Goal: Transaction & Acquisition: Purchase product/service

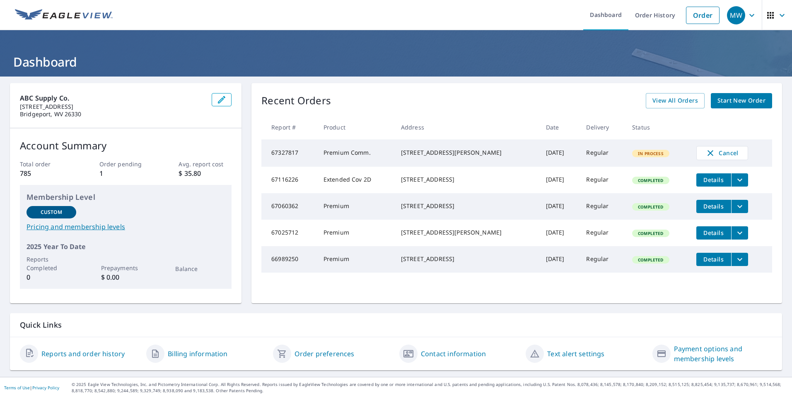
click at [725, 99] on span "Start New Order" at bounding box center [741, 101] width 48 height 10
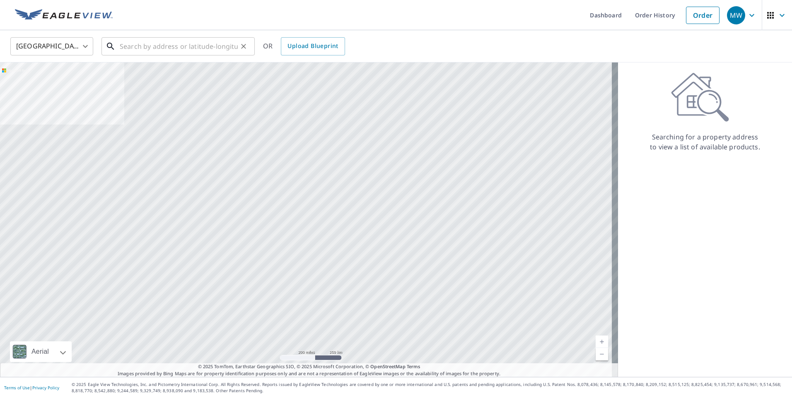
click at [130, 47] on input "text" at bounding box center [179, 46] width 118 height 23
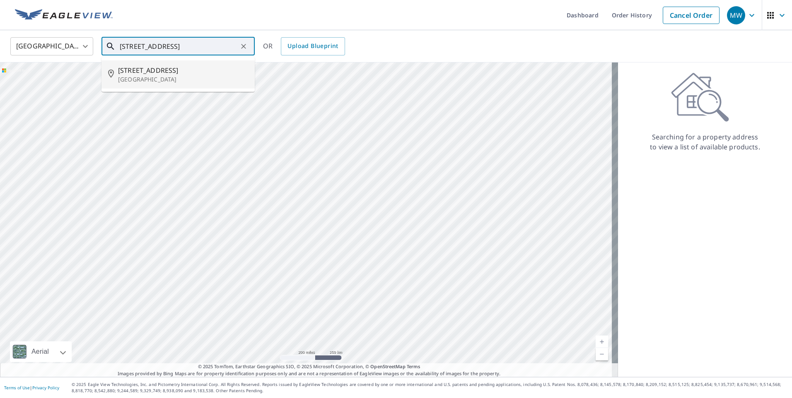
click at [135, 70] on span "[STREET_ADDRESS]" at bounding box center [183, 70] width 130 height 10
type input "[STREET_ADDRESS]"
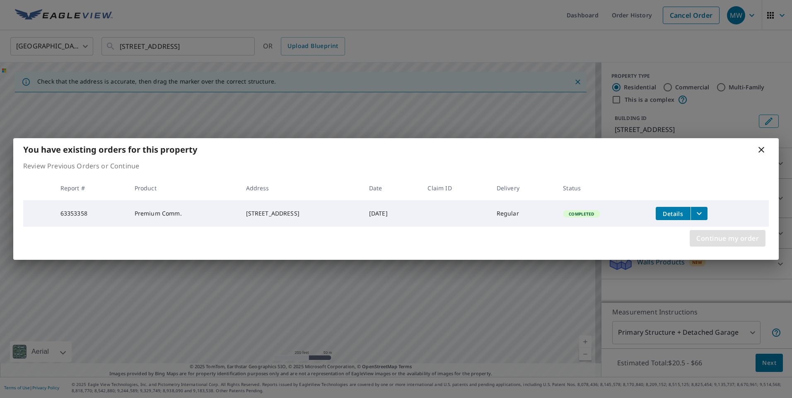
click at [707, 241] on span "Continue my order" at bounding box center [727, 239] width 63 height 12
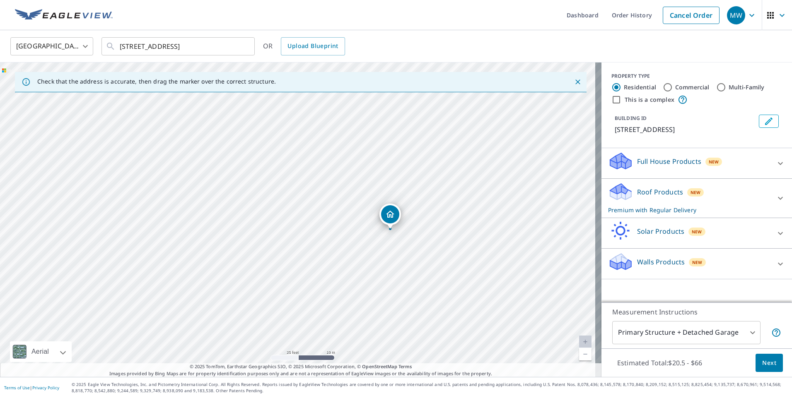
drag, startPoint x: 251, startPoint y: 194, endPoint x: 434, endPoint y: 290, distance: 205.8
click at [434, 290] on div "[STREET_ADDRESS]" at bounding box center [300, 220] width 601 height 315
drag, startPoint x: 254, startPoint y: 227, endPoint x: 543, endPoint y: 303, distance: 299.1
click at [543, 304] on div "[STREET_ADDRESS]" at bounding box center [300, 220] width 601 height 315
drag, startPoint x: 507, startPoint y: 297, endPoint x: 274, endPoint y: 221, distance: 245.9
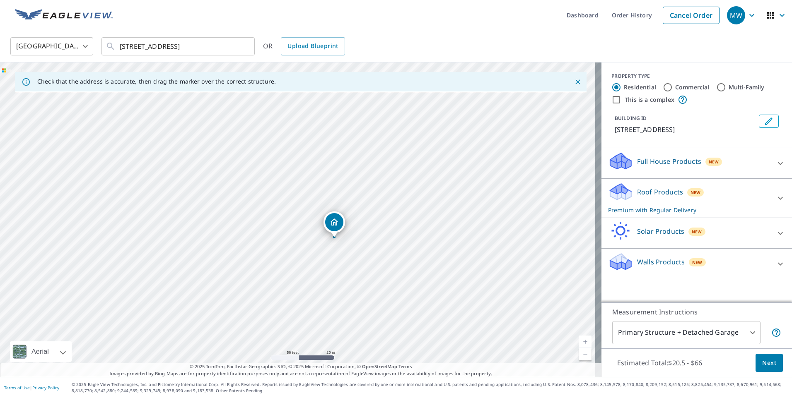
click at [273, 220] on div "[STREET_ADDRESS]" at bounding box center [300, 220] width 601 height 315
drag, startPoint x: 382, startPoint y: 271, endPoint x: 439, endPoint y: 261, distance: 57.6
click at [439, 262] on div "[STREET_ADDRESS]" at bounding box center [300, 220] width 601 height 315
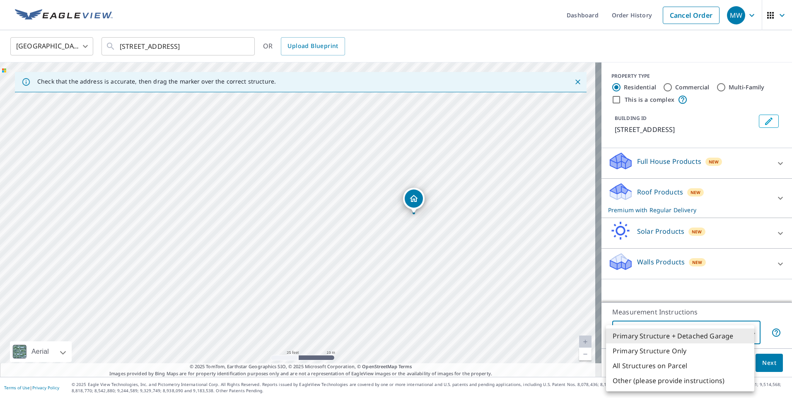
click at [746, 332] on body "MW MW Dashboard Order History Cancel Order MW [GEOGRAPHIC_DATA] [GEOGRAPHIC_DAT…" at bounding box center [396, 199] width 792 height 398
click at [666, 350] on li "Primary Structure Only" at bounding box center [680, 351] width 148 height 15
type input "2"
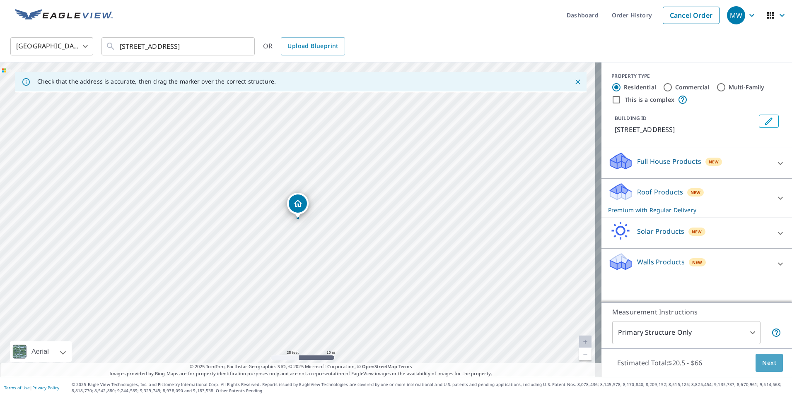
click at [764, 364] on span "Next" at bounding box center [769, 363] width 14 height 10
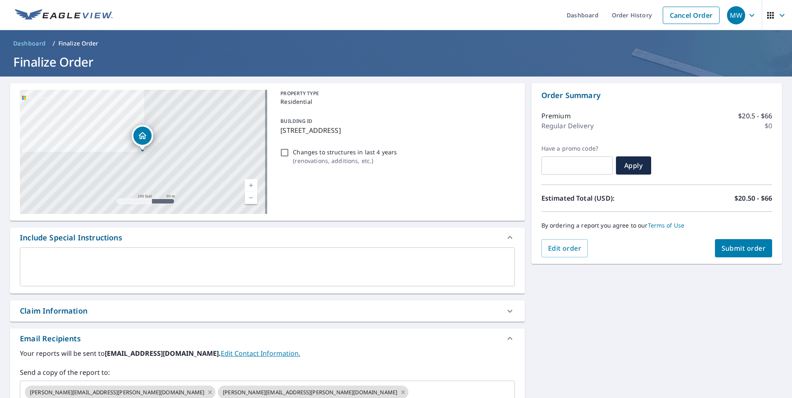
click at [248, 186] on link "Current Level 17, Zoom In" at bounding box center [251, 185] width 12 height 12
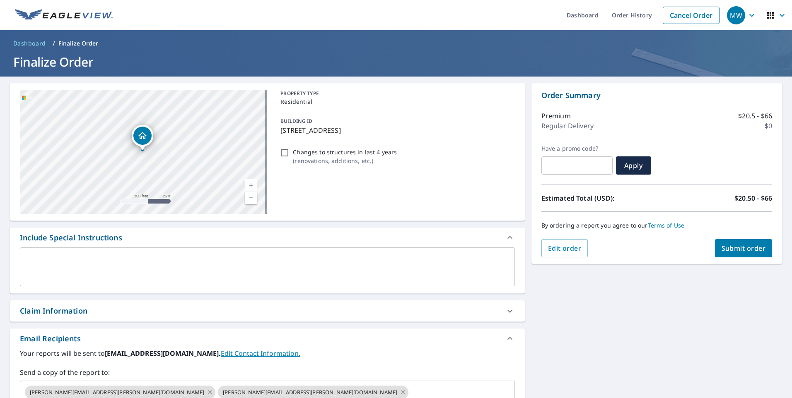
click at [248, 186] on link "Current Level 18, Zoom In" at bounding box center [251, 185] width 12 height 12
click at [248, 186] on link "Current Level 19, Zoom In" at bounding box center [251, 185] width 12 height 12
click at [248, 186] on link "Current Level 20, Zoom In Disabled" at bounding box center [251, 185] width 12 height 12
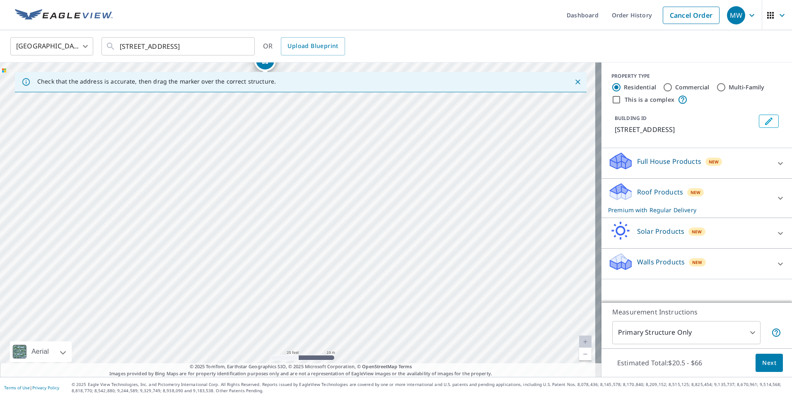
drag, startPoint x: 307, startPoint y: 198, endPoint x: 315, endPoint y: 370, distance: 172.5
click at [323, 398] on html "MW MW Dashboard Order History Cancel Order MW [GEOGRAPHIC_DATA] [GEOGRAPHIC_DAT…" at bounding box center [396, 199] width 792 height 398
click at [286, 266] on div "[STREET_ADDRESS]" at bounding box center [300, 220] width 601 height 315
drag, startPoint x: 254, startPoint y: 234, endPoint x: 244, endPoint y: 349, distance: 115.1
click at [244, 349] on div "[STREET_ADDRESS]" at bounding box center [300, 220] width 601 height 315
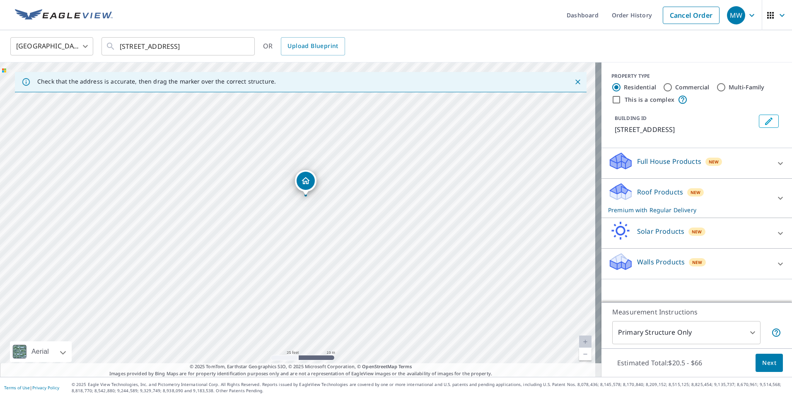
drag, startPoint x: 228, startPoint y: 222, endPoint x: 329, endPoint y: 261, distance: 108.0
click at [329, 261] on div "[STREET_ADDRESS]" at bounding box center [300, 220] width 601 height 315
click at [341, 257] on div "[STREET_ADDRESS]" at bounding box center [300, 220] width 601 height 315
drag, startPoint x: 356, startPoint y: 275, endPoint x: 367, endPoint y: 291, distance: 19.8
click at [367, 291] on div "[STREET_ADDRESS]" at bounding box center [300, 220] width 601 height 315
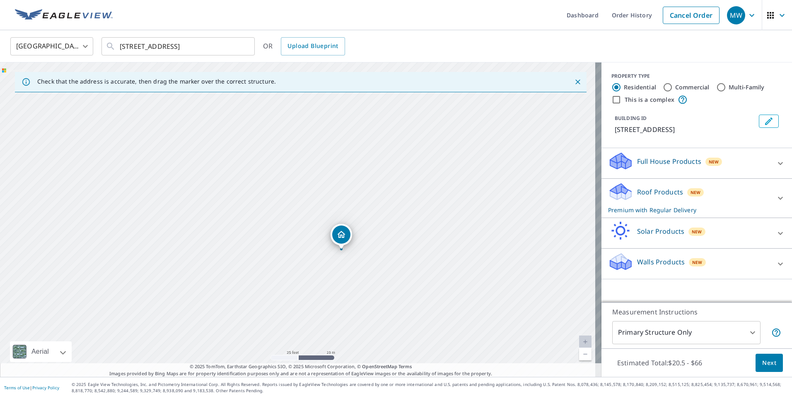
drag, startPoint x: 429, startPoint y: 183, endPoint x: 456, endPoint y: 131, distance: 58.5
click at [456, 131] on div "[STREET_ADDRESS]" at bounding box center [300, 220] width 601 height 315
drag, startPoint x: 390, startPoint y: 286, endPoint x: 459, endPoint y: 131, distance: 169.8
click at [459, 131] on div "[STREET_ADDRESS]" at bounding box center [300, 220] width 601 height 315
drag, startPoint x: 415, startPoint y: 205, endPoint x: 431, endPoint y: 108, distance: 98.6
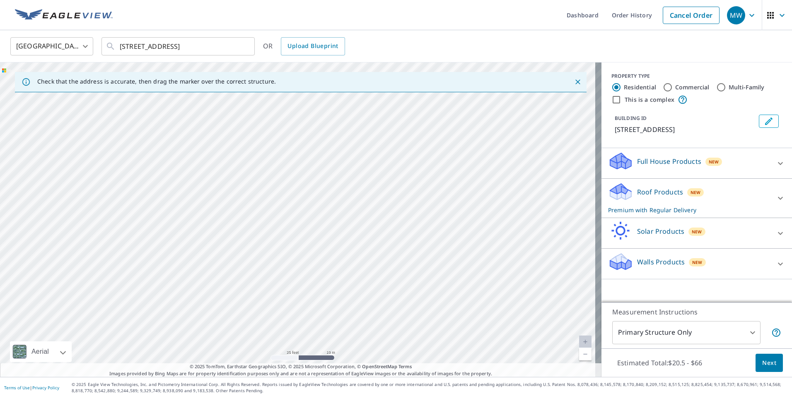
click at [431, 108] on div "[STREET_ADDRESS]" at bounding box center [300, 220] width 601 height 315
drag, startPoint x: 434, startPoint y: 111, endPoint x: 415, endPoint y: 163, distance: 55.0
click at [415, 163] on div "[STREET_ADDRESS]" at bounding box center [300, 220] width 601 height 315
drag, startPoint x: 426, startPoint y: 283, endPoint x: 447, endPoint y: 263, distance: 28.7
click at [447, 263] on div "[STREET_ADDRESS]" at bounding box center [300, 220] width 601 height 315
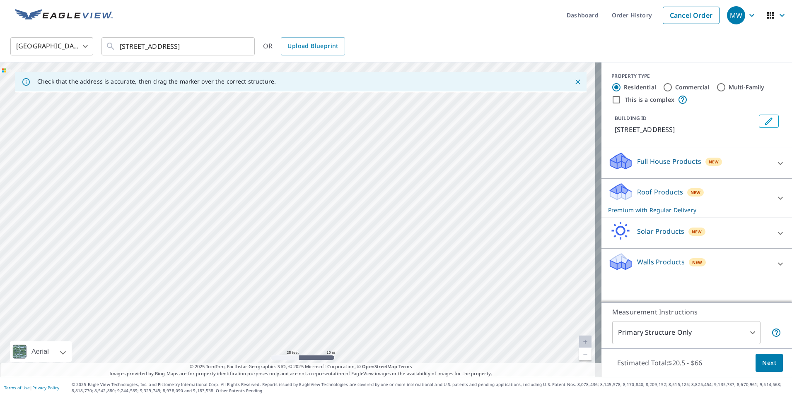
drag, startPoint x: 365, startPoint y: 194, endPoint x: 403, endPoint y: 253, distance: 69.7
click at [403, 253] on div "[STREET_ADDRESS]" at bounding box center [300, 220] width 601 height 315
drag, startPoint x: 403, startPoint y: 260, endPoint x: 399, endPoint y: 186, distance: 73.8
click at [399, 186] on div "[STREET_ADDRESS]" at bounding box center [300, 220] width 601 height 315
drag, startPoint x: 367, startPoint y: 312, endPoint x: 182, endPoint y: 158, distance: 241.2
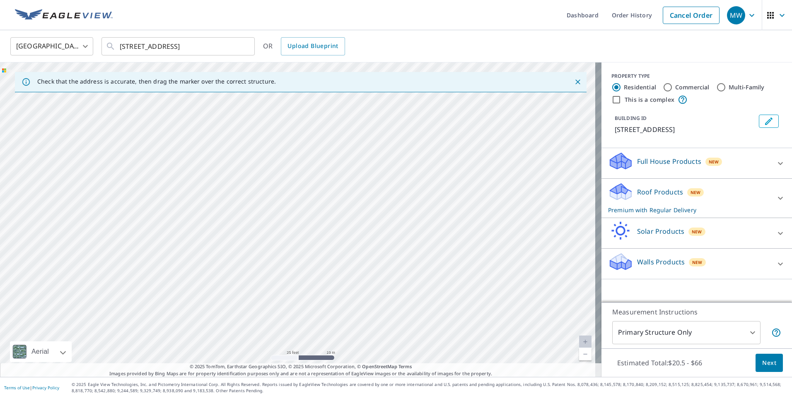
click at [182, 158] on div "[STREET_ADDRESS]" at bounding box center [300, 220] width 601 height 315
drag, startPoint x: 304, startPoint y: 233, endPoint x: 495, endPoint y: 332, distance: 215.1
click at [495, 332] on div "[STREET_ADDRESS]" at bounding box center [300, 220] width 601 height 315
drag, startPoint x: 273, startPoint y: 224, endPoint x: 446, endPoint y: 329, distance: 202.2
click at [446, 329] on div "[STREET_ADDRESS]" at bounding box center [300, 220] width 601 height 315
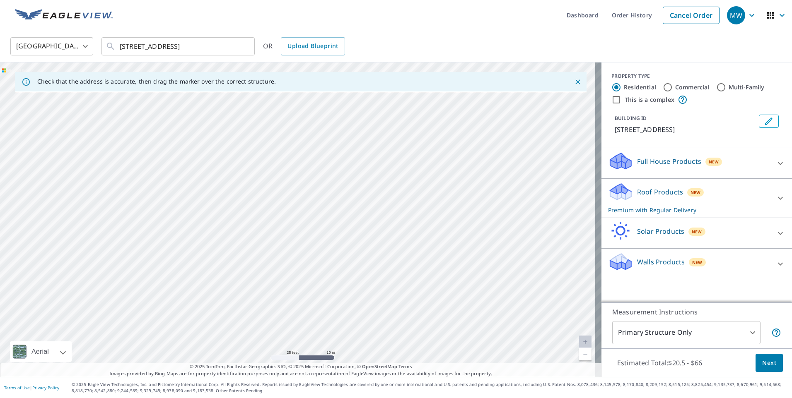
drag, startPoint x: 444, startPoint y: 338, endPoint x: 380, endPoint y: 194, distance: 157.6
click at [380, 194] on div "[STREET_ADDRESS]" at bounding box center [300, 220] width 601 height 315
drag, startPoint x: 398, startPoint y: 294, endPoint x: 424, endPoint y: 174, distance: 122.8
click at [424, 174] on div "[STREET_ADDRESS]" at bounding box center [300, 220] width 601 height 315
drag, startPoint x: 437, startPoint y: 194, endPoint x: 289, endPoint y: 362, distance: 223.9
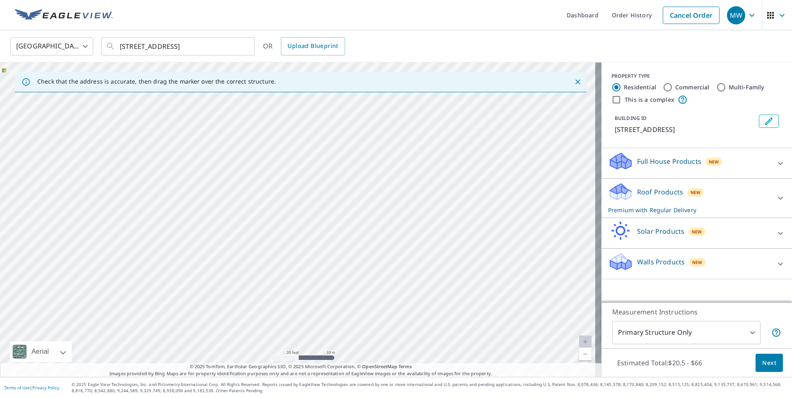
click at [289, 362] on div "[STREET_ADDRESS]" at bounding box center [300, 220] width 601 height 315
drag, startPoint x: 403, startPoint y: 232, endPoint x: 391, endPoint y: 333, distance: 101.5
click at [391, 333] on div "[STREET_ADDRESS]" at bounding box center [300, 220] width 601 height 315
drag, startPoint x: 412, startPoint y: 305, endPoint x: 461, endPoint y: 306, distance: 48.9
click at [461, 306] on div "[STREET_ADDRESS]" at bounding box center [300, 220] width 601 height 315
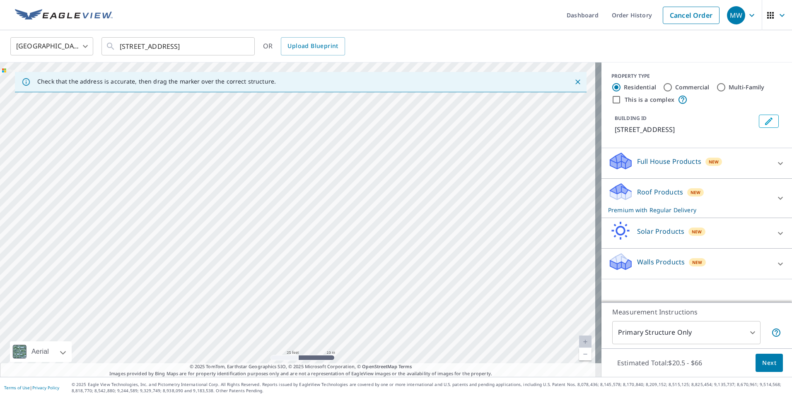
drag, startPoint x: 402, startPoint y: 266, endPoint x: 487, endPoint y: 292, distance: 88.8
click at [487, 292] on div "[STREET_ADDRESS]" at bounding box center [300, 220] width 601 height 315
click at [368, 210] on div "[STREET_ADDRESS]" at bounding box center [300, 220] width 601 height 315
drag, startPoint x: 343, startPoint y: 241, endPoint x: 443, endPoint y: 150, distance: 134.6
click at [443, 150] on div "[STREET_ADDRESS]" at bounding box center [300, 220] width 601 height 315
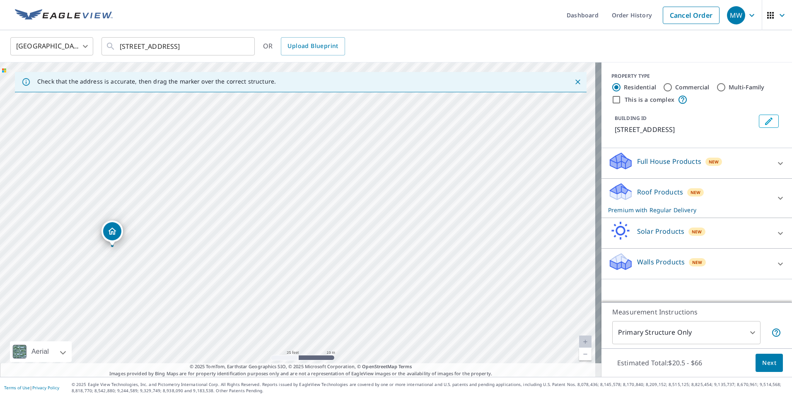
drag, startPoint x: 396, startPoint y: 116, endPoint x: 111, endPoint y: 234, distance: 308.6
drag, startPoint x: 395, startPoint y: 258, endPoint x: 464, endPoint y: 266, distance: 69.6
click at [464, 266] on div "[STREET_ADDRESS]" at bounding box center [300, 220] width 601 height 315
drag, startPoint x: 415, startPoint y: 230, endPoint x: 197, endPoint y: 224, distance: 217.9
click at [195, 224] on div "[STREET_ADDRESS]" at bounding box center [300, 220] width 601 height 315
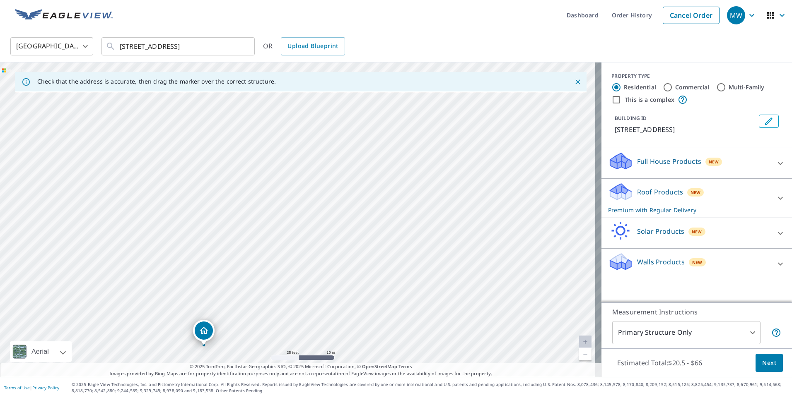
drag, startPoint x: 409, startPoint y: 261, endPoint x: 461, endPoint y: 338, distance: 92.8
click at [461, 339] on div "[STREET_ADDRESS]" at bounding box center [300, 220] width 601 height 315
drag, startPoint x: 491, startPoint y: 269, endPoint x: 458, endPoint y: 224, distance: 55.7
click at [458, 224] on div "[STREET_ADDRESS]" at bounding box center [300, 220] width 601 height 315
drag, startPoint x: 365, startPoint y: 290, endPoint x: 454, endPoint y: 215, distance: 115.9
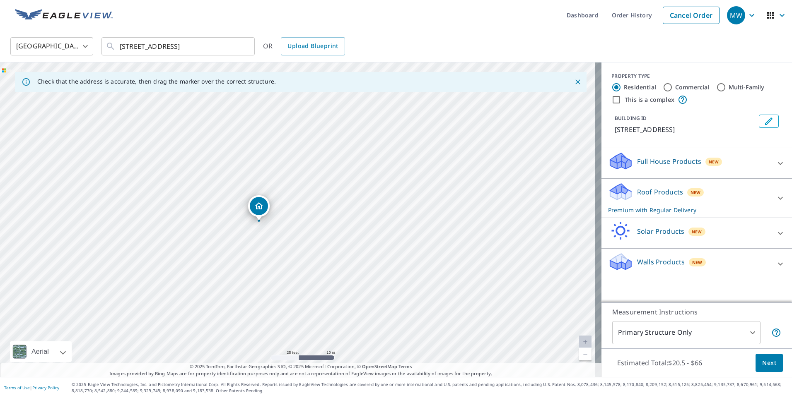
click at [454, 215] on div "[STREET_ADDRESS]" at bounding box center [300, 220] width 601 height 315
drag, startPoint x: 369, startPoint y: 255, endPoint x: 403, endPoint y: 212, distance: 54.9
click at [403, 212] on div "[STREET_ADDRESS]" at bounding box center [300, 220] width 601 height 315
click at [762, 362] on span "Next" at bounding box center [769, 363] width 14 height 10
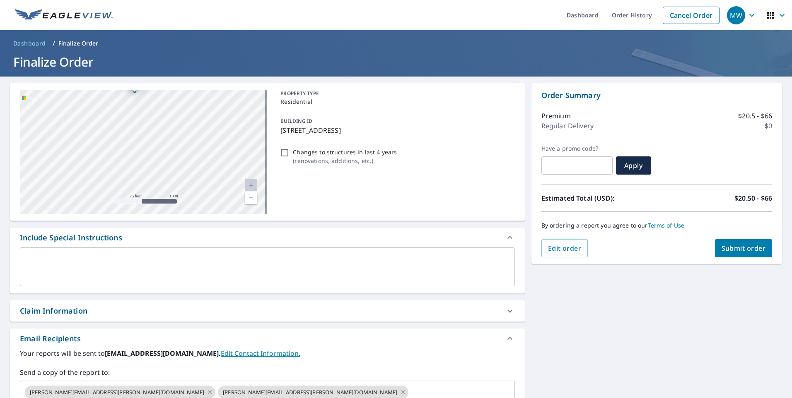
drag, startPoint x: 172, startPoint y: 121, endPoint x: 213, endPoint y: 214, distance: 101.6
click at [213, 214] on div "[STREET_ADDRESS] A standard road map Aerial A detailed look from above Labels L…" at bounding box center [267, 152] width 515 height 138
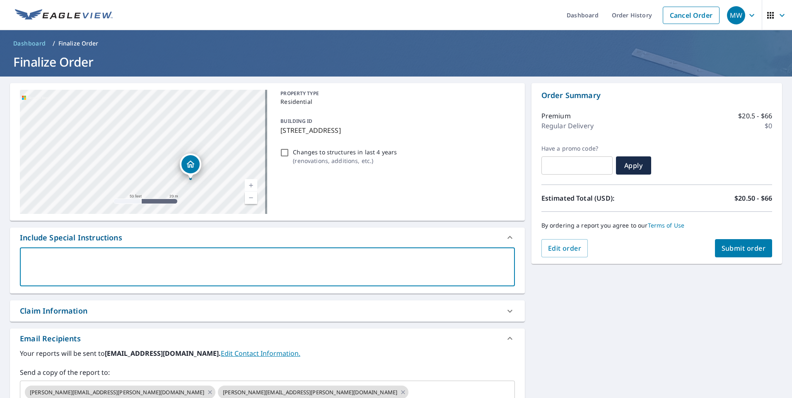
click at [40, 256] on textarea at bounding box center [267, 268] width 483 height 24
type textarea "E"
type textarea "x"
type textarea "En"
type textarea "x"
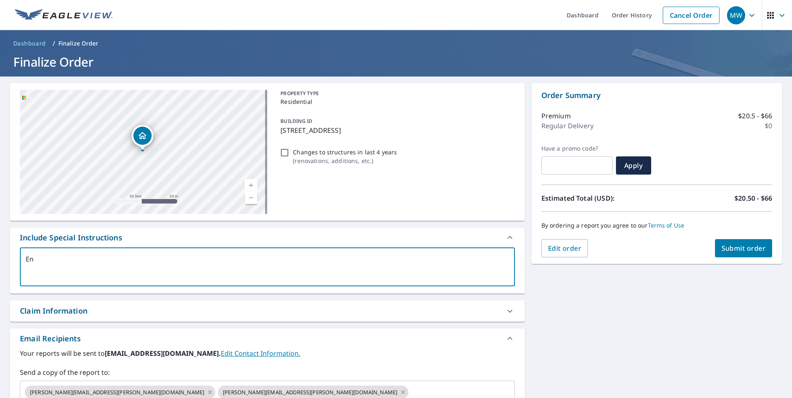
type textarea "Ent"
type textarea "x"
type textarea "Enti"
type textarea "x"
type textarea "Entir"
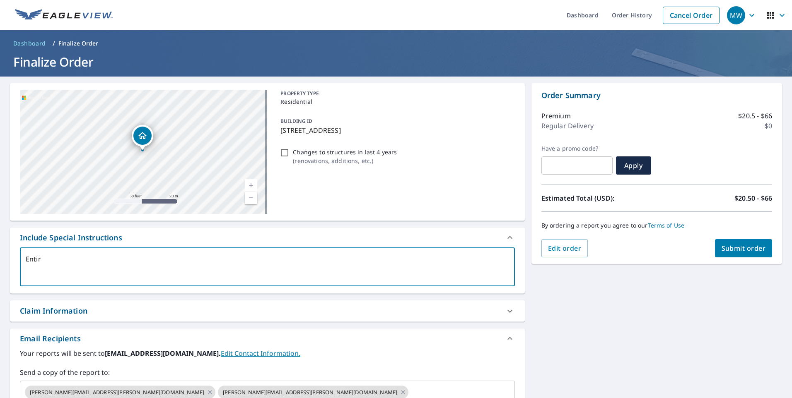
type textarea "x"
type textarea "Entire"
type textarea "x"
type textarea "Entire"
type textarea "x"
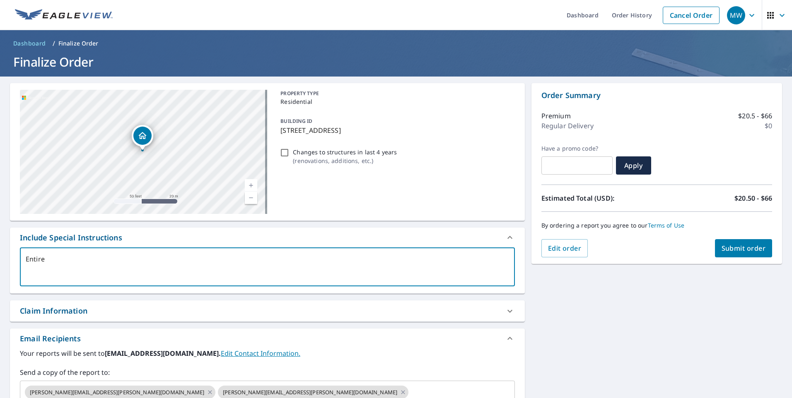
type textarea "Entire s"
type textarea "x"
type textarea "Entire sc"
type textarea "x"
type textarea "Entire s"
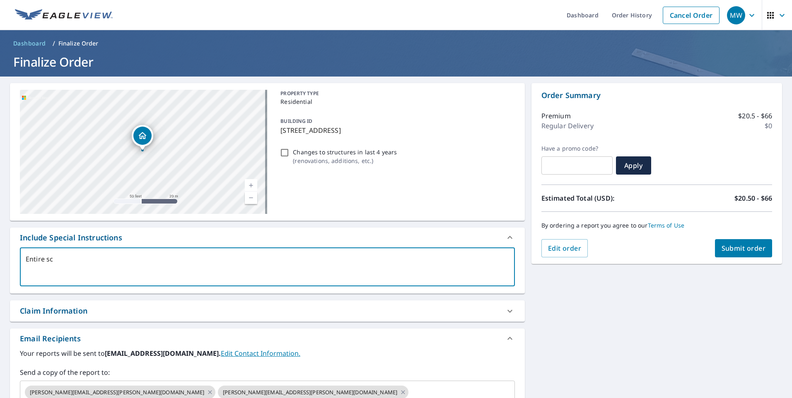
type textarea "x"
type textarea "Entire st"
type textarea "x"
type textarea "Entire str"
type textarea "x"
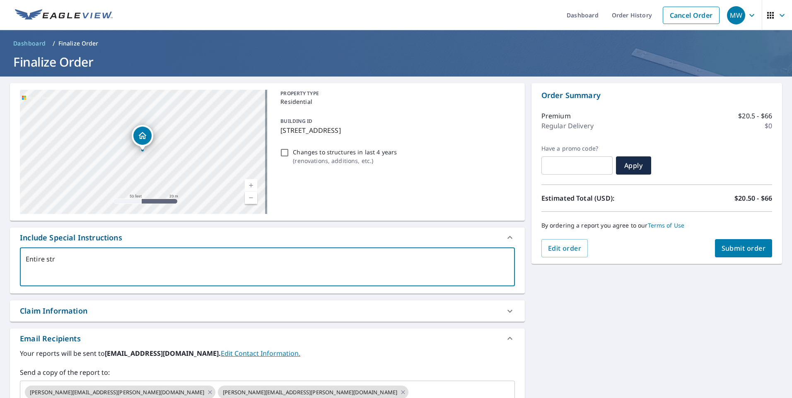
type textarea "Entire stru"
type textarea "x"
type textarea "Entire struc"
type textarea "x"
type textarea "Entire struct"
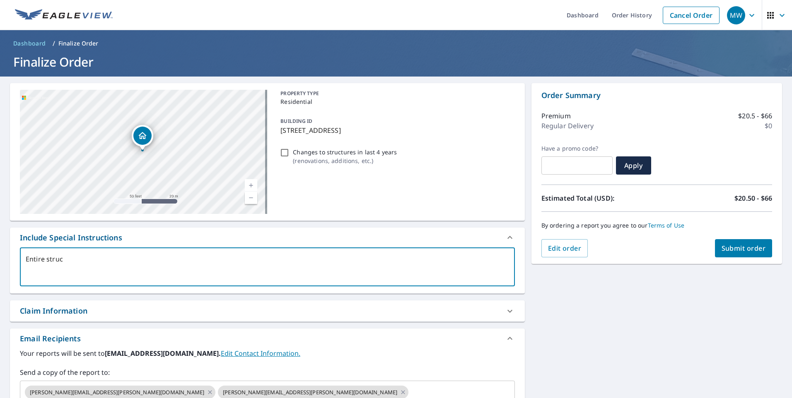
type textarea "x"
type textarea "Entire structu"
type textarea "x"
type textarea "Entire structur"
type textarea "x"
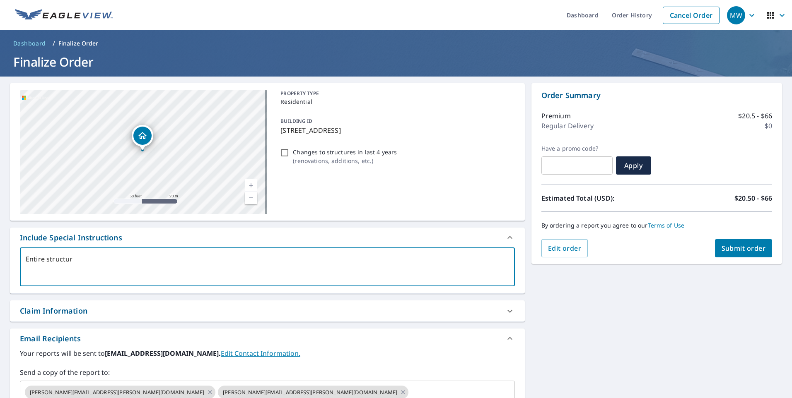
type textarea "Entire structure"
type textarea "x"
type textarea "Entire structure-"
type textarea "x"
type textarea "Entire structure-"
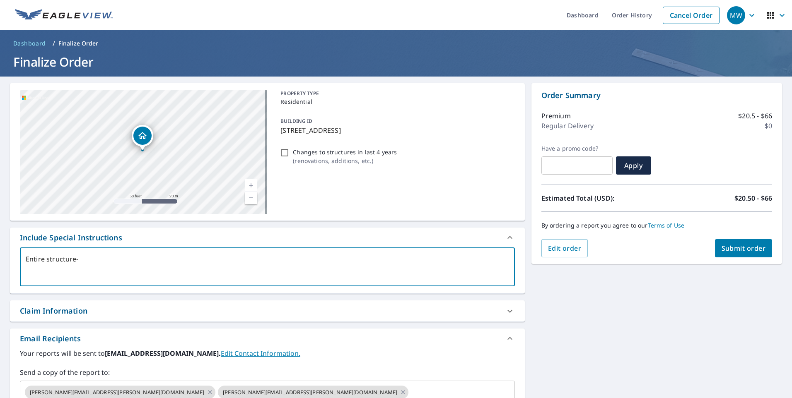
type textarea "x"
type textarea "Entire structure- s"
type textarea "x"
type textarea "Entire structure- sh"
type textarea "x"
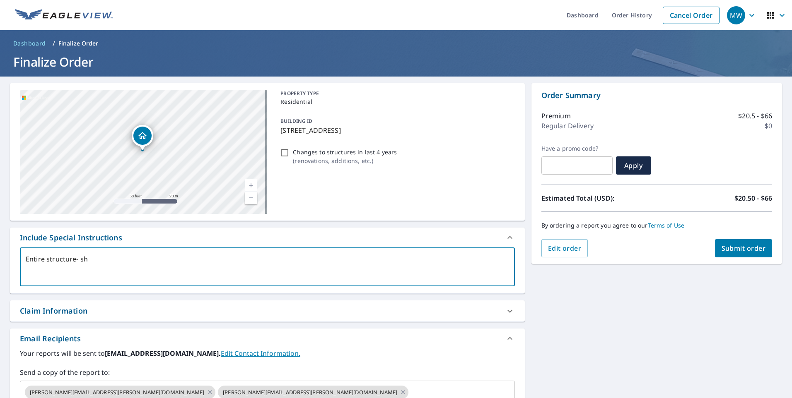
type textarea "Entire structure- shi"
type textarea "x"
type textarea "Entire structure- shin"
type textarea "x"
type textarea "Entire structure- shing"
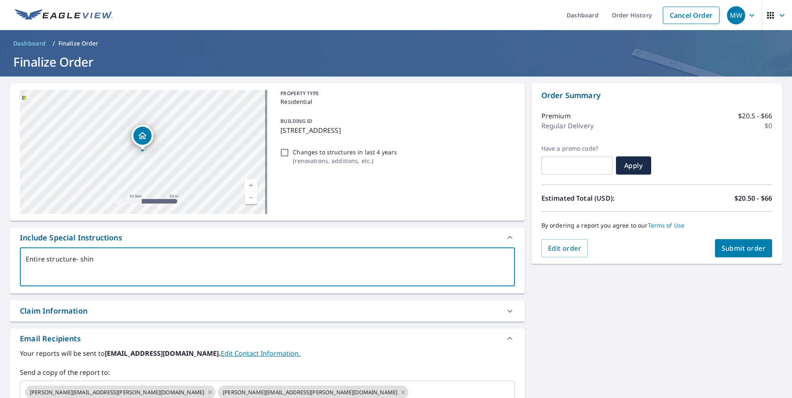
type textarea "x"
type textarea "Entire structure- shingl"
type textarea "x"
type textarea "Entire structure- shingle"
type textarea "x"
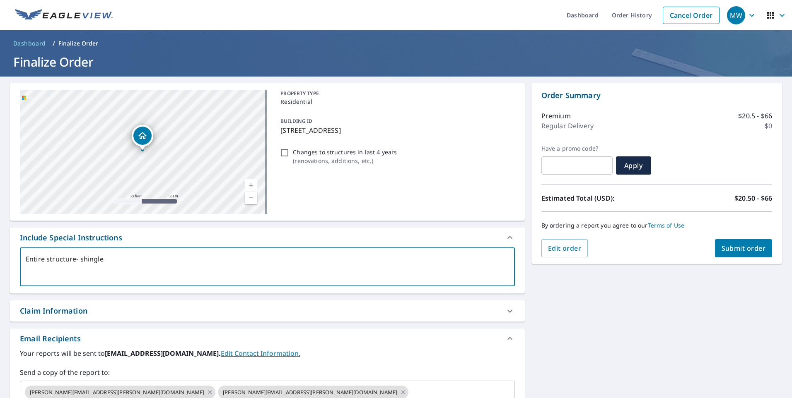
type textarea "Entire structure- shingle"
type textarea "x"
type textarea "Entire structure- shingle a"
type textarea "x"
type textarea "Entire structure- shingle an"
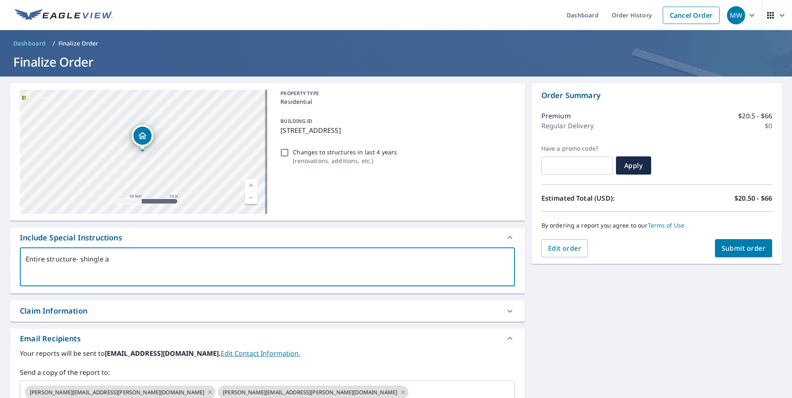
type textarea "x"
type textarea "Entire structure- shingle and"
type textarea "x"
type textarea "Entire structure- shingle and"
type textarea "x"
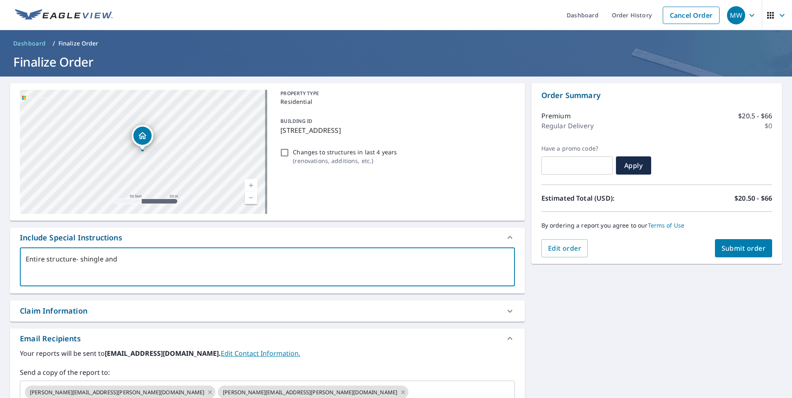
type textarea "Entire structure- shingle and r"
type textarea "x"
type textarea "Entire structure- shingle and ru"
type textarea "x"
type textarea "Entire structure- shingle and rub"
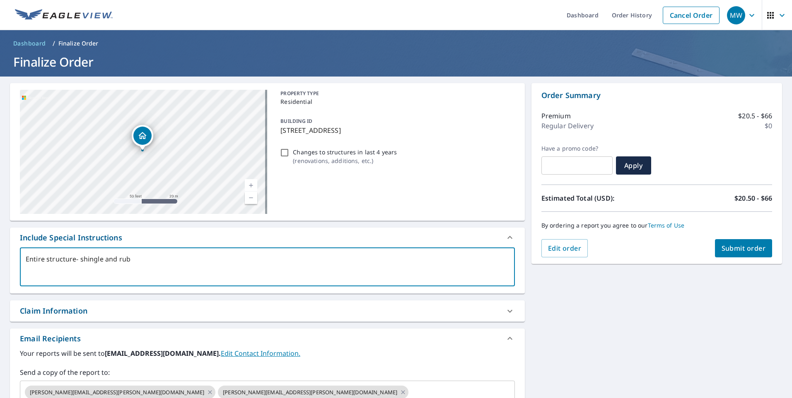
type textarea "x"
type textarea "Entire structure- shingle and rubb"
type textarea "x"
type textarea "Entire structure- shingle and rubbe"
type textarea "x"
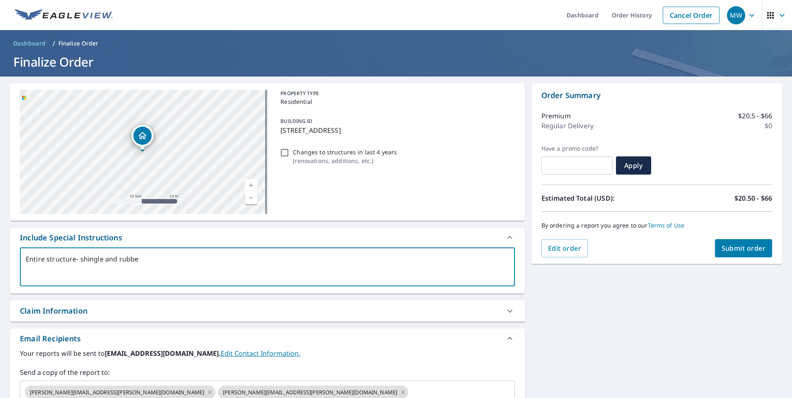
type textarea "Entire structure- shingle and rubber"
type textarea "x"
type textarea "Entire structure- shingle and rubber"
type textarea "x"
type textarea "Entire structure- shingle and rubber r"
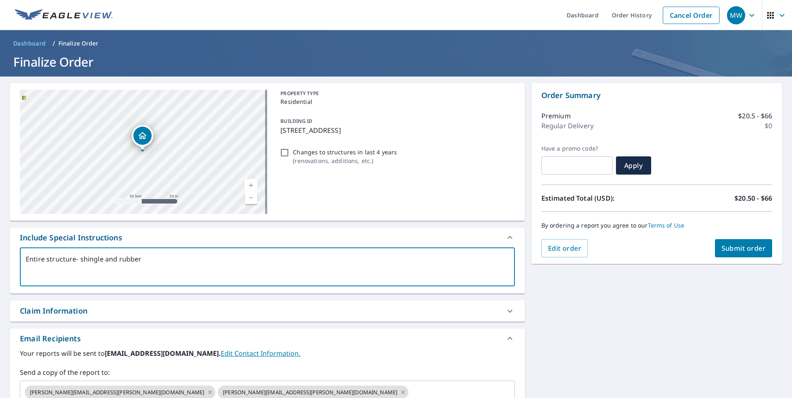
type textarea "x"
type textarea "Entire structure- shingle and rubber ro"
type textarea "x"
type textarea "Entire structure- shingle and rubber roo"
type textarea "x"
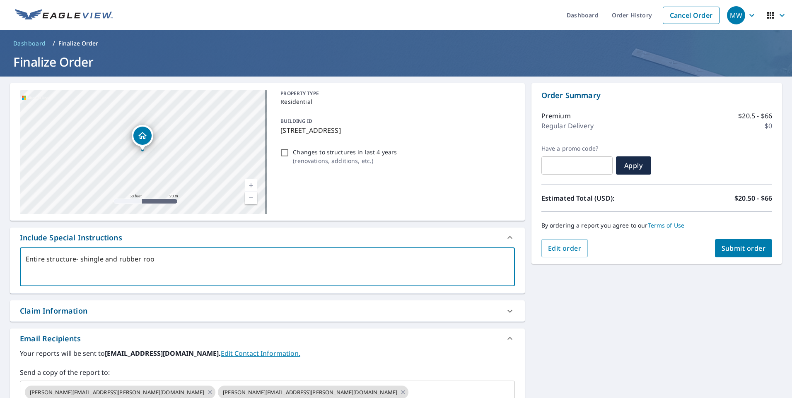
type textarea "Entire structure- shingle and rubber roof"
click at [225, 199] on div "[STREET_ADDRESS]" at bounding box center [143, 152] width 247 height 124
drag, startPoint x: 157, startPoint y: 154, endPoint x: 218, endPoint y: 171, distance: 63.1
click at [218, 171] on div "[STREET_ADDRESS]" at bounding box center [143, 152] width 247 height 124
drag, startPoint x: 224, startPoint y: 142, endPoint x: 203, endPoint y: 189, distance: 51.4
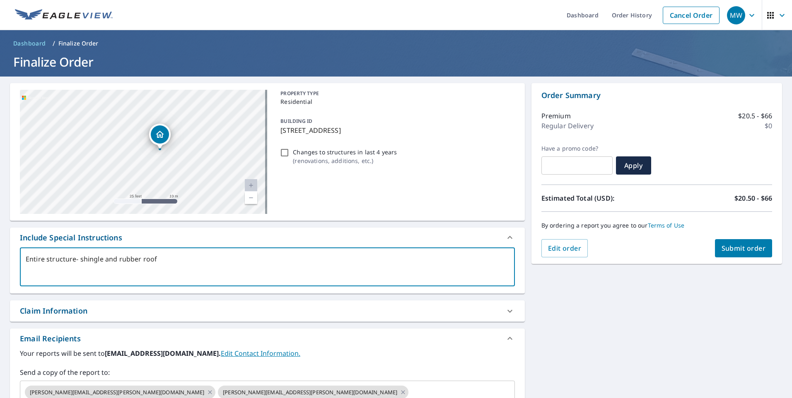
click at [203, 189] on div "[STREET_ADDRESS]" at bounding box center [143, 152] width 247 height 124
drag, startPoint x: 203, startPoint y: 189, endPoint x: 201, endPoint y: 124, distance: 65.5
click at [201, 124] on div "[STREET_ADDRESS]" at bounding box center [143, 152] width 247 height 124
drag, startPoint x: 196, startPoint y: 176, endPoint x: 213, endPoint y: 133, distance: 46.3
click at [213, 133] on div "[STREET_ADDRESS]" at bounding box center [143, 152] width 247 height 124
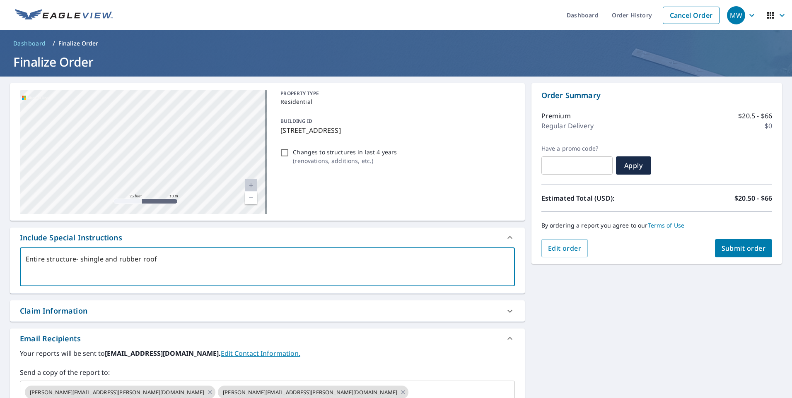
drag, startPoint x: 209, startPoint y: 136, endPoint x: 180, endPoint y: 162, distance: 38.1
click at [180, 162] on div "[STREET_ADDRESS]" at bounding box center [143, 152] width 247 height 124
type textarea "x"
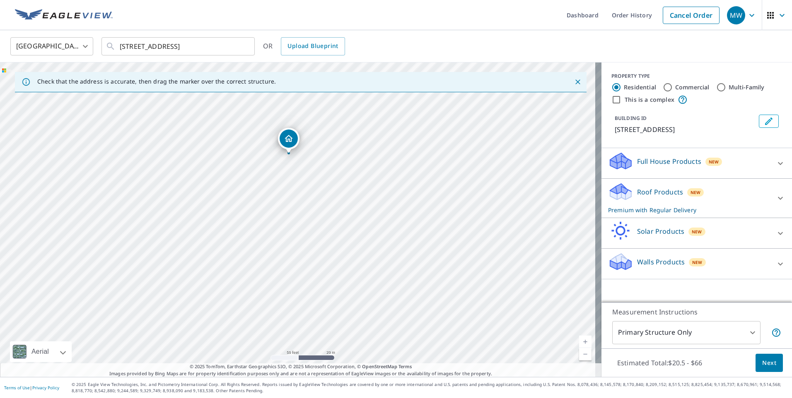
drag, startPoint x: 341, startPoint y: 237, endPoint x: 263, endPoint y: 243, distance: 78.1
click at [263, 243] on div "[STREET_ADDRESS]" at bounding box center [300, 220] width 601 height 315
click at [746, 333] on body "MW MW Dashboard Order History Cancel Order MW [GEOGRAPHIC_DATA] [GEOGRAPHIC_DAT…" at bounding box center [396, 199] width 792 height 398
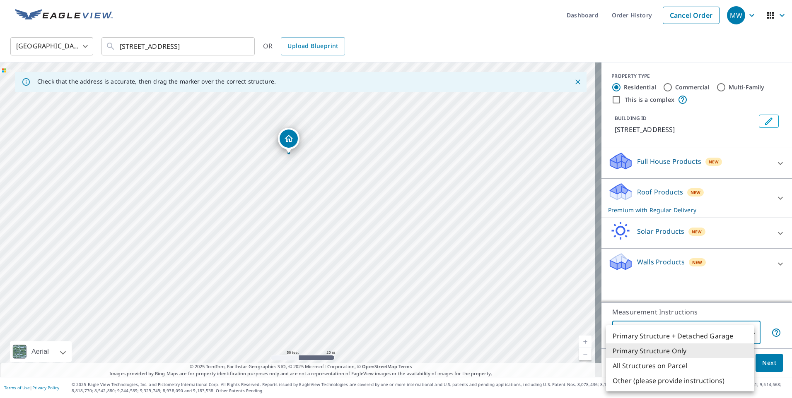
click at [686, 11] on div at bounding box center [396, 199] width 792 height 398
